Goal: Information Seeking & Learning: Find contact information

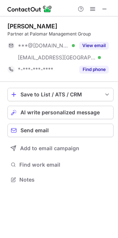
scroll to position [174, 118]
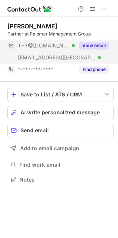
click at [85, 43] on button "View email" at bounding box center [93, 45] width 29 height 7
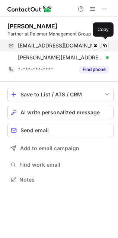
click at [30, 49] on div "johncmcnamara@gmail.com Verified Send email Copy" at bounding box center [57, 46] width 101 height 12
click at [37, 46] on span "johncmcnamara@gmail.com" at bounding box center [60, 45] width 85 height 7
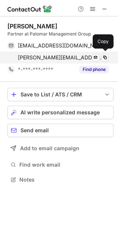
click at [34, 59] on span "john@palomar.homes" at bounding box center [60, 57] width 85 height 7
click at [39, 56] on span "john@palomar.homes" at bounding box center [60, 57] width 85 height 7
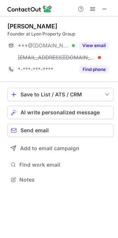
scroll to position [174, 118]
click at [36, 34] on div "Founder at Lyon Property Group" at bounding box center [60, 34] width 106 height 7
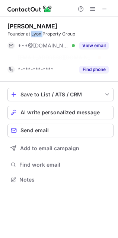
click at [36, 34] on div "Founder at Lyon Property Group" at bounding box center [60, 34] width 106 height 7
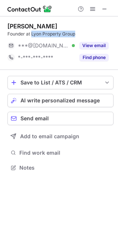
click at [66, 33] on div "Founder at Lyon Property Group" at bounding box center [60, 34] width 106 height 7
copy div "Lyon Property Group"
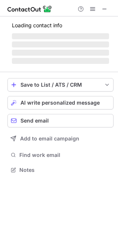
scroll to position [162, 118]
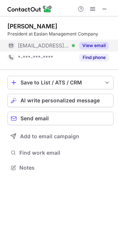
click at [89, 41] on div "View email" at bounding box center [92, 46] width 34 height 12
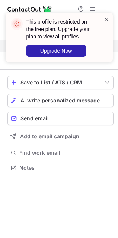
click at [106, 18] on span at bounding box center [107, 19] width 6 height 7
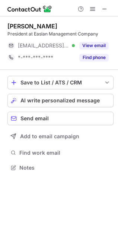
scroll to position [162, 118]
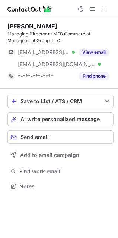
scroll to position [181, 118]
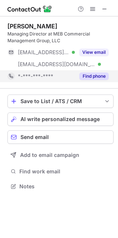
click at [94, 75] on button "Find phone" at bounding box center [93, 75] width 29 height 7
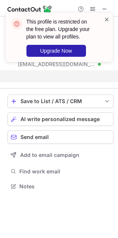
click at [107, 19] on span at bounding box center [107, 19] width 6 height 7
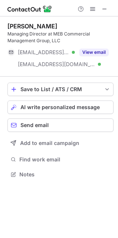
scroll to position [4, 4]
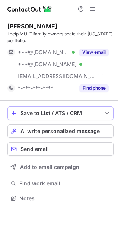
scroll to position [193, 118]
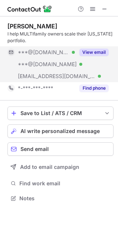
click at [88, 50] on button "View email" at bounding box center [93, 51] width 29 height 7
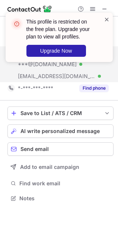
click at [106, 21] on span at bounding box center [107, 19] width 6 height 7
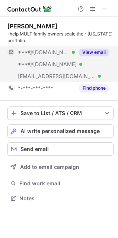
click at [89, 53] on button "View email" at bounding box center [93, 51] width 29 height 7
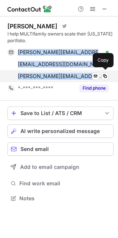
copy div "patrick.osullivan@hotmail.com Verified Send email Copy patrikos1@msn.com Verifi…"
drag, startPoint x: 19, startPoint y: 45, endPoint x: 87, endPoint y: 81, distance: 77.4
click at [87, 81] on div "Patrick O'Sullivan Visit Twitter profile I help MULTIfamily owners scale their …" at bounding box center [60, 58] width 106 height 72
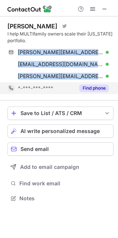
click at [94, 90] on button "Find phone" at bounding box center [93, 87] width 29 height 7
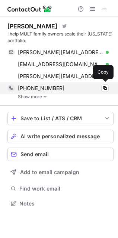
click at [40, 86] on span "+14804091429" at bounding box center [41, 88] width 47 height 7
click at [29, 94] on div "+14804091429 Copy" at bounding box center [57, 88] width 101 height 12
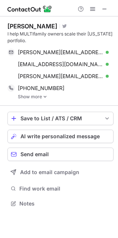
click at [32, 97] on link "Show more" at bounding box center [66, 96] width 96 height 5
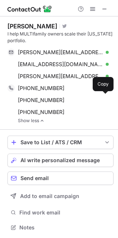
click at [32, 97] on span "+16023665078" at bounding box center [41, 100] width 47 height 7
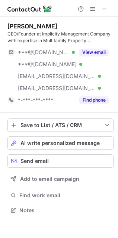
scroll to position [204, 118]
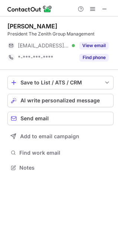
scroll to position [162, 118]
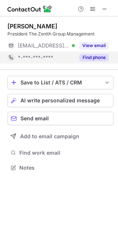
click at [89, 56] on button "Find phone" at bounding box center [93, 57] width 29 height 7
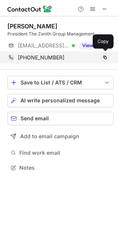
click at [32, 56] on span "+19138001984" at bounding box center [41, 57] width 47 height 7
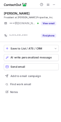
scroll to position [4, 4]
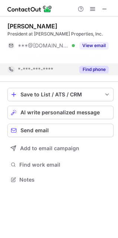
scroll to position [4, 4]
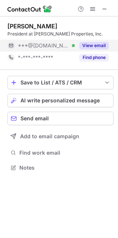
click at [90, 47] on button "View email" at bounding box center [93, 45] width 29 height 7
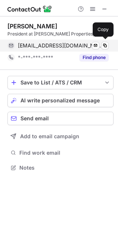
click at [28, 44] on span "thebigeek@aol.com" at bounding box center [60, 45] width 85 height 7
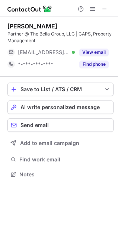
scroll to position [169, 118]
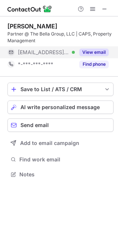
click at [93, 54] on button "View email" at bounding box center [93, 51] width 29 height 7
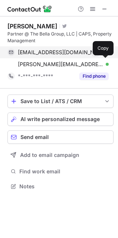
scroll to position [181, 118]
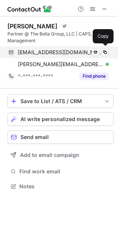
click at [38, 53] on span "asmithmontoya@bellainvgroup.com" at bounding box center [60, 52] width 85 height 7
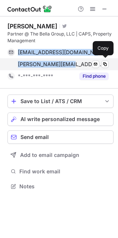
copy div "asmithmontoya@bellainvgroup.com Verified Send email Copy amy.wise@bella.llc"
drag, startPoint x: 18, startPoint y: 45, endPoint x: 65, endPoint y: 67, distance: 52.0
click at [65, 67] on div "Amy Wise Visit Twitter profile Partner @ The Bella Group, LLC | CAPS, Property …" at bounding box center [60, 52] width 106 height 60
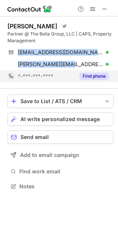
click at [90, 76] on button "Find phone" at bounding box center [93, 75] width 29 height 7
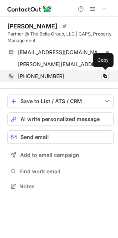
click at [39, 77] on span "+19286997151" at bounding box center [41, 76] width 47 height 7
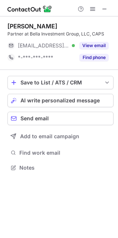
scroll to position [162, 118]
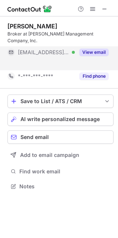
scroll to position [4, 4]
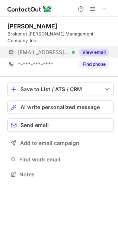
click at [88, 48] on button "View email" at bounding box center [93, 51] width 29 height 7
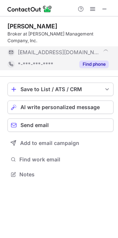
scroll to position [174, 118]
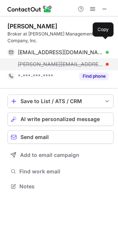
click at [50, 49] on span "admin@dmcimail.com" at bounding box center [60, 52] width 85 height 7
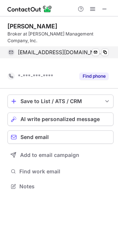
scroll to position [4, 4]
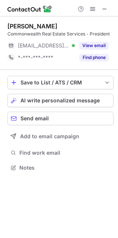
scroll to position [162, 118]
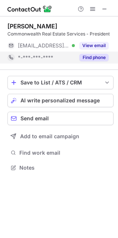
click at [94, 60] on button "Find phone" at bounding box center [93, 57] width 29 height 7
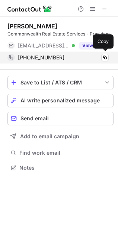
click at [42, 54] on span "[PHONE_NUMBER]" at bounding box center [41, 57] width 47 height 7
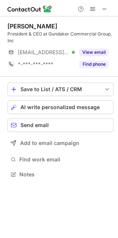
scroll to position [169, 118]
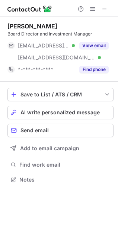
scroll to position [174, 118]
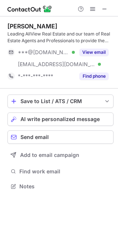
scroll to position [181, 118]
drag, startPoint x: 38, startPoint y: 25, endPoint x: 55, endPoint y: 25, distance: 17.2
click at [55, 25] on div "Daniel Gutierrez Leading AllView Real Estate and our team of Real Estate Agents…" at bounding box center [59, 106] width 118 height 181
